Goal: Task Accomplishment & Management: Complete application form

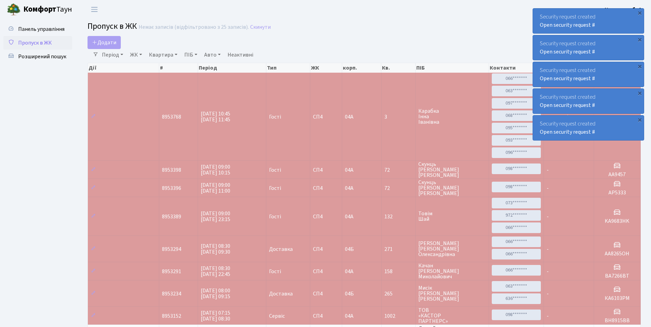
select select "25"
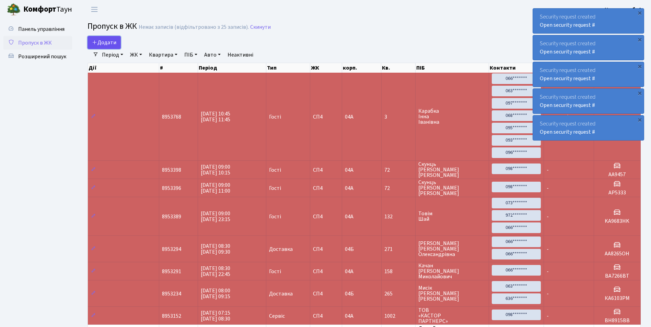
click at [93, 41] on icon at bounding box center [94, 41] width 5 height 5
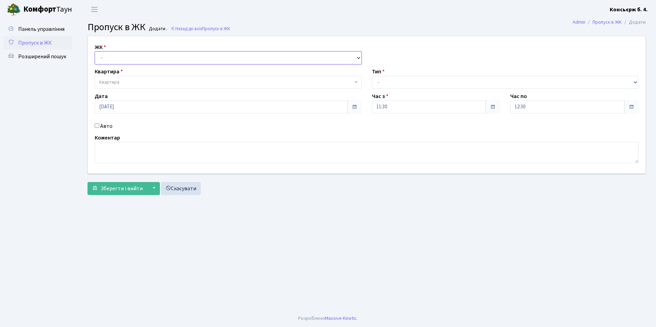
click at [135, 63] on select "- [STREET_ADDRESS]" at bounding box center [228, 57] width 267 height 13
select select "325"
click at [95, 51] on select "- [STREET_ADDRESS]" at bounding box center [228, 57] width 267 height 13
select select
click at [124, 86] on span "Квартира" at bounding box center [228, 82] width 267 height 13
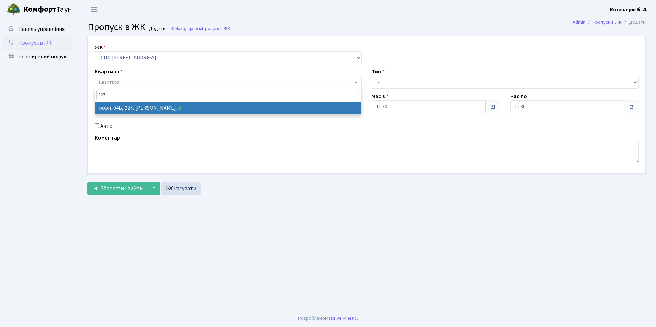
type input "227"
click at [98, 125] on input "Авто" at bounding box center [97, 125] width 4 height 4
checkbox input "true"
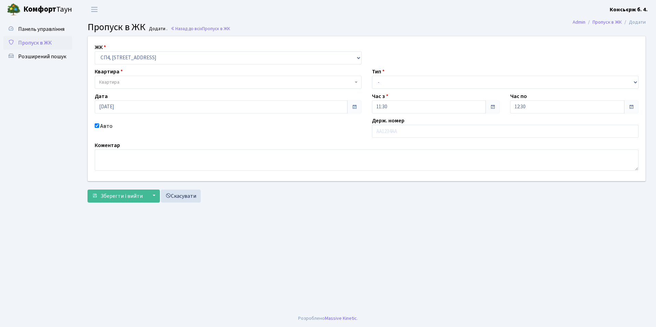
click at [158, 77] on span "Квартира" at bounding box center [228, 82] width 267 height 13
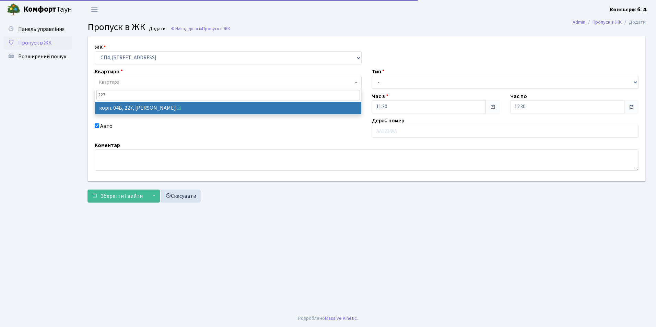
type input "227"
select select "21255"
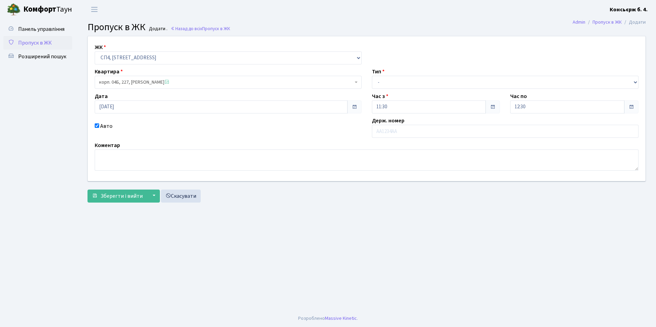
click at [94, 127] on div "Авто" at bounding box center [228, 130] width 277 height 16
click at [96, 126] on input "Авто" at bounding box center [97, 125] width 4 height 4
checkbox input "false"
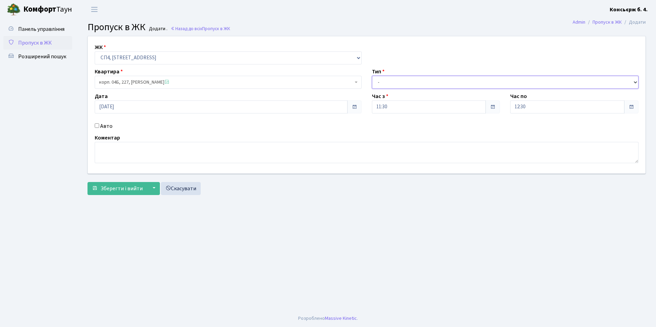
click at [382, 85] on select "- Доставка Таксі Гості Сервіс" at bounding box center [505, 82] width 267 height 13
select select "1"
click at [372, 76] on select "- Доставка Таксі Гості Сервіс" at bounding box center [505, 82] width 267 height 13
click at [317, 158] on textarea at bounding box center [367, 152] width 544 height 21
type textarea "д"
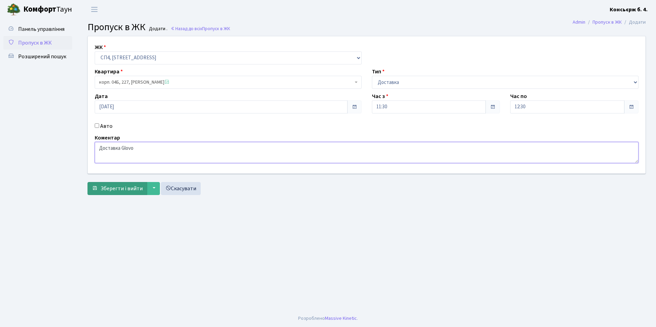
type textarea "Доставка Glovo"
click at [125, 194] on button "Зберегти і вийти" at bounding box center [117, 188] width 60 height 13
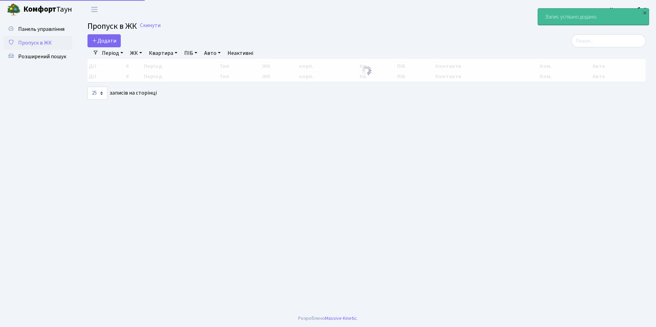
select select "25"
